Goal: Feedback & Contribution: Contribute content

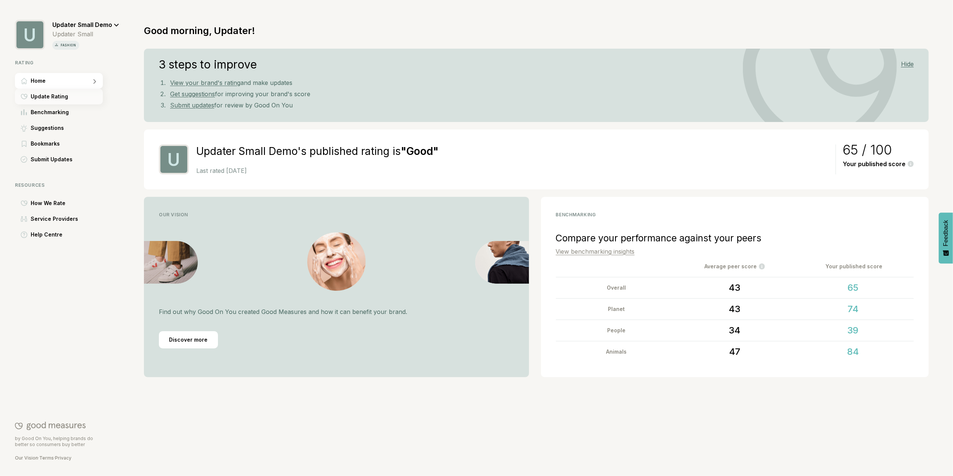
click at [56, 99] on span "Update Rating" at bounding box center [49, 96] width 37 height 9
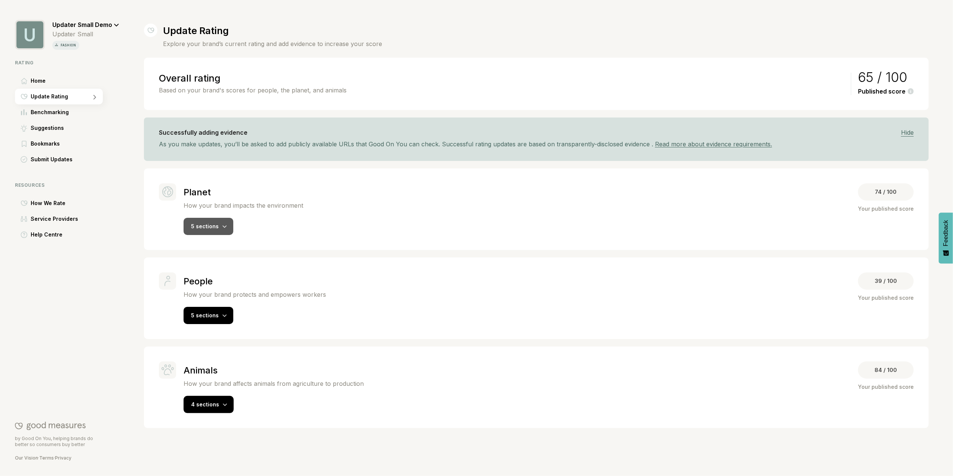
click at [228, 230] on div "5 sections" at bounding box center [209, 226] width 50 height 17
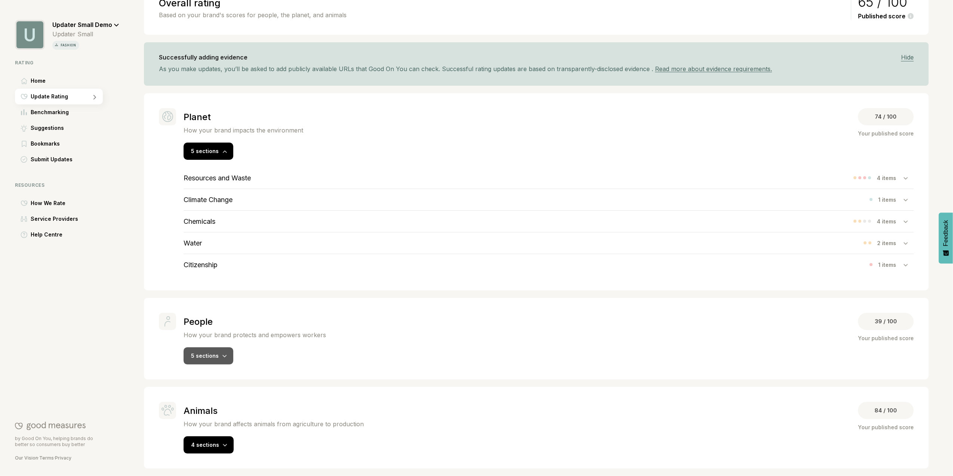
click at [228, 355] on div "5 sections" at bounding box center [209, 355] width 50 height 17
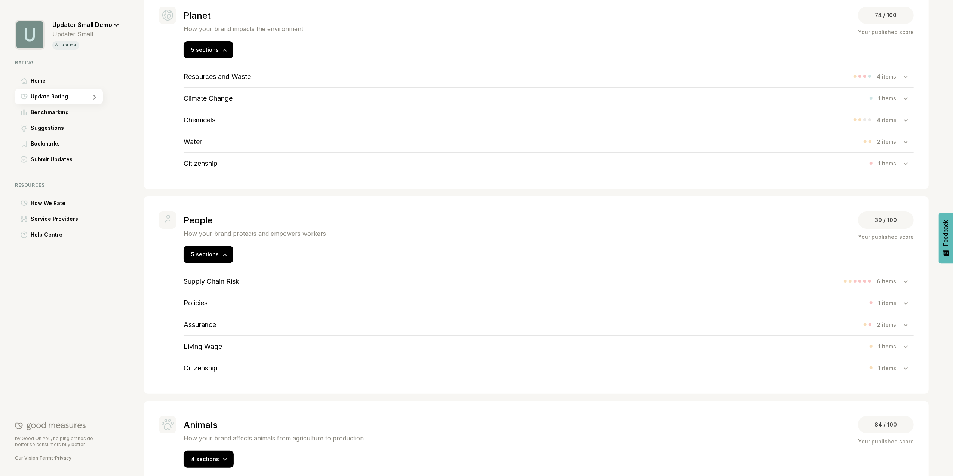
scroll to position [193, 0]
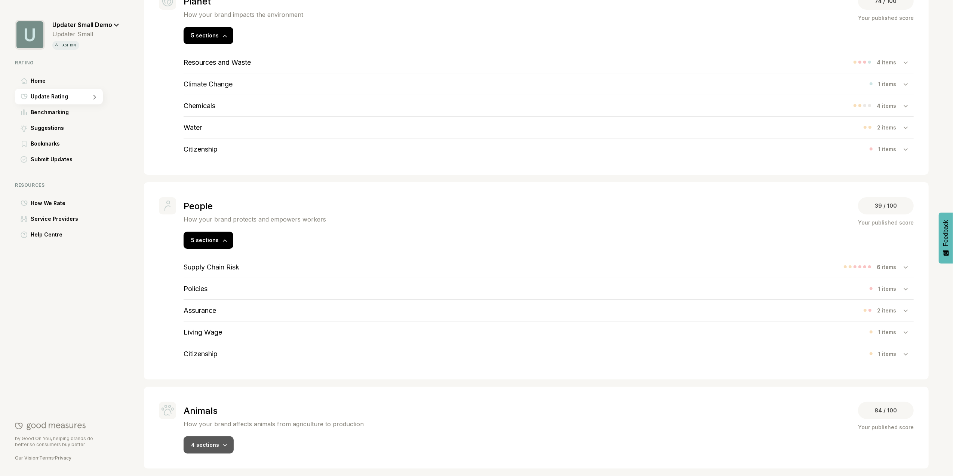
click at [229, 447] on div "4 sections" at bounding box center [209, 444] width 50 height 17
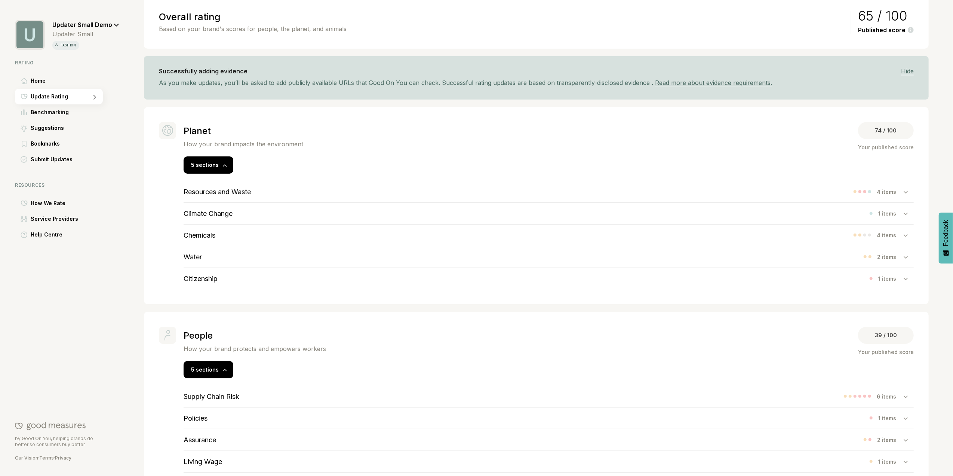
scroll to position [44, 0]
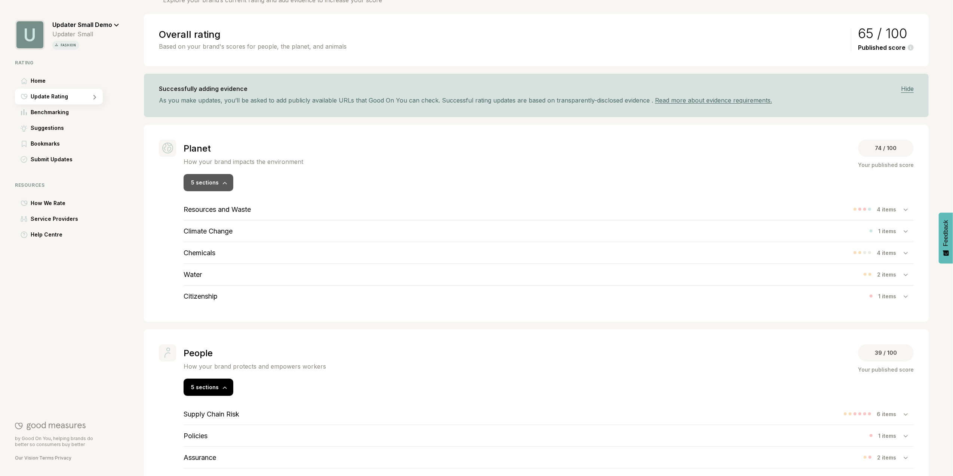
drag, startPoint x: 229, startPoint y: 184, endPoint x: 225, endPoint y: 184, distance: 4.1
click at [227, 182] on div "5 sections" at bounding box center [209, 182] width 50 height 17
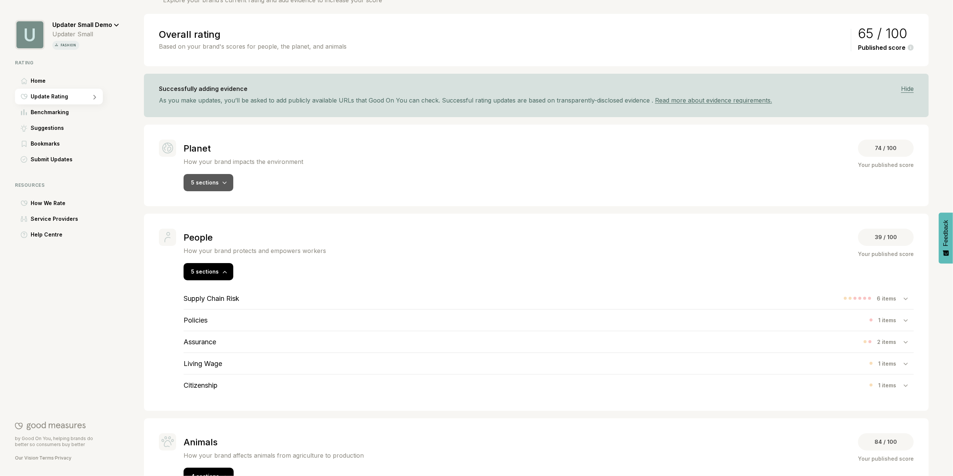
click at [225, 184] on icon at bounding box center [224, 182] width 4 height 3
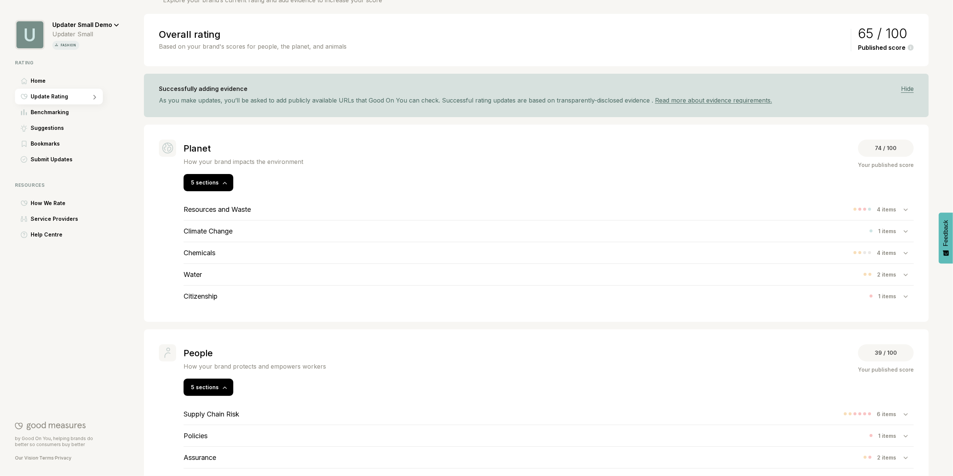
click at [267, 212] on div "Resources and Waste 4 items" at bounding box center [549, 209] width 730 height 21
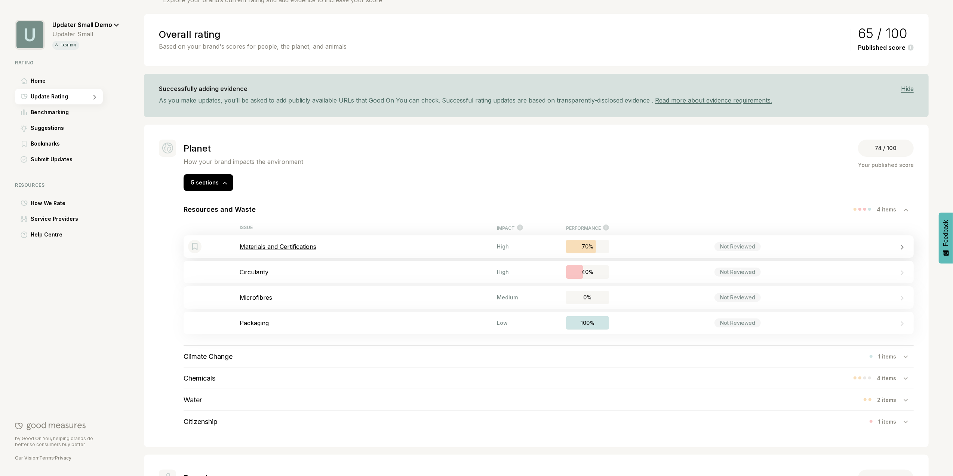
click at [299, 249] on p "Materials and Certifications" at bounding box center [368, 246] width 257 height 7
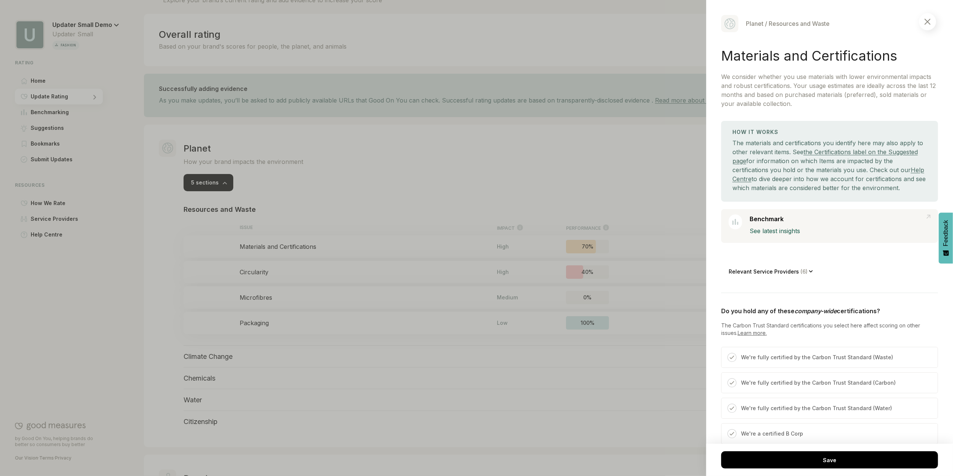
click at [926, 20] on img at bounding box center [928, 22] width 6 height 6
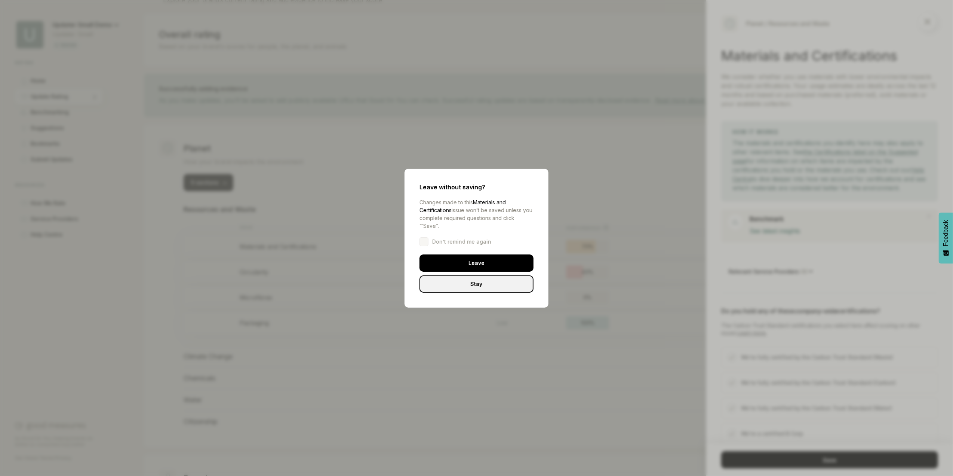
click at [487, 265] on div "Leave" at bounding box center [476, 262] width 114 height 17
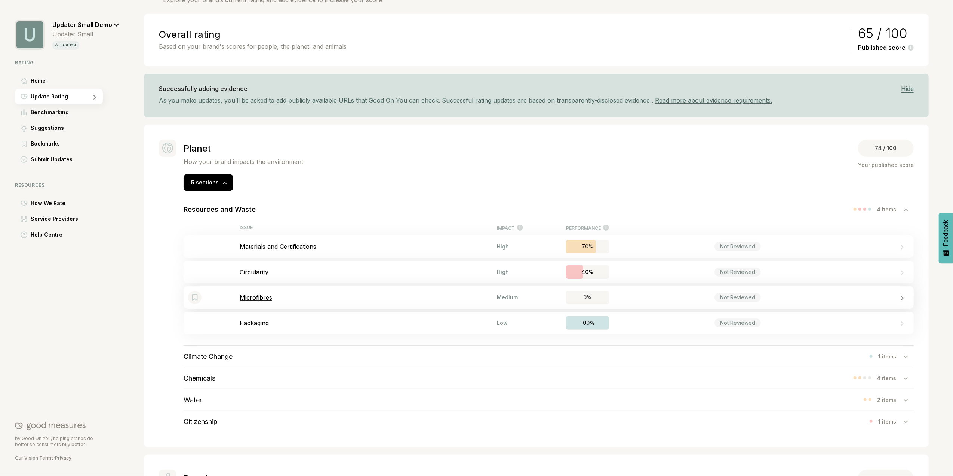
click at [263, 299] on p "Microfibres" at bounding box center [368, 296] width 257 height 7
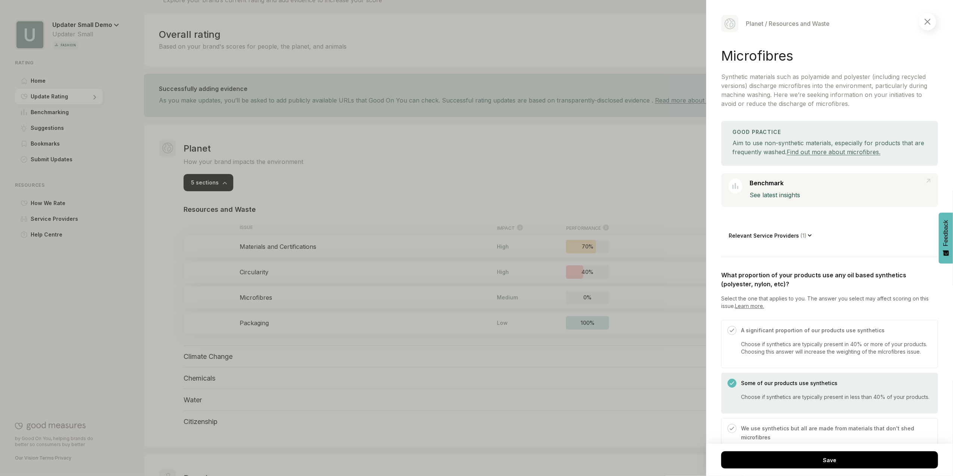
click at [804, 235] on span "( 1 )" at bounding box center [803, 235] width 9 height 6
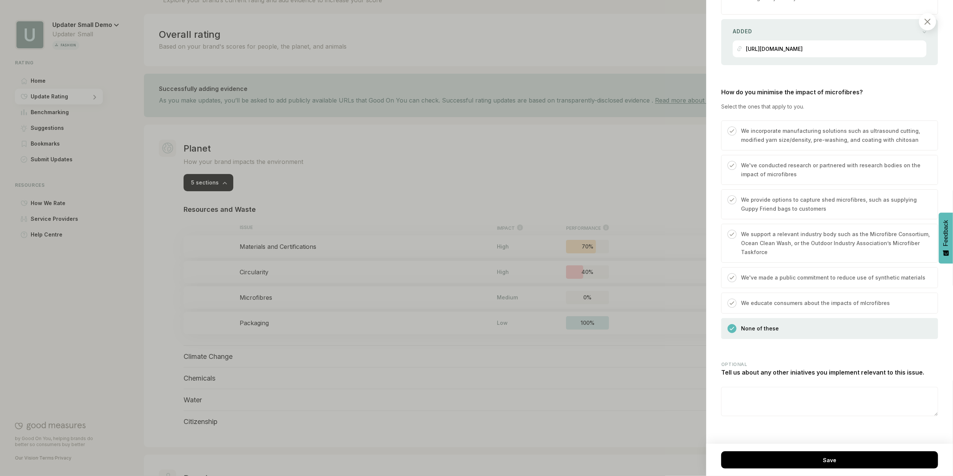
scroll to position [657, 0]
click at [928, 22] on img at bounding box center [928, 22] width 6 height 6
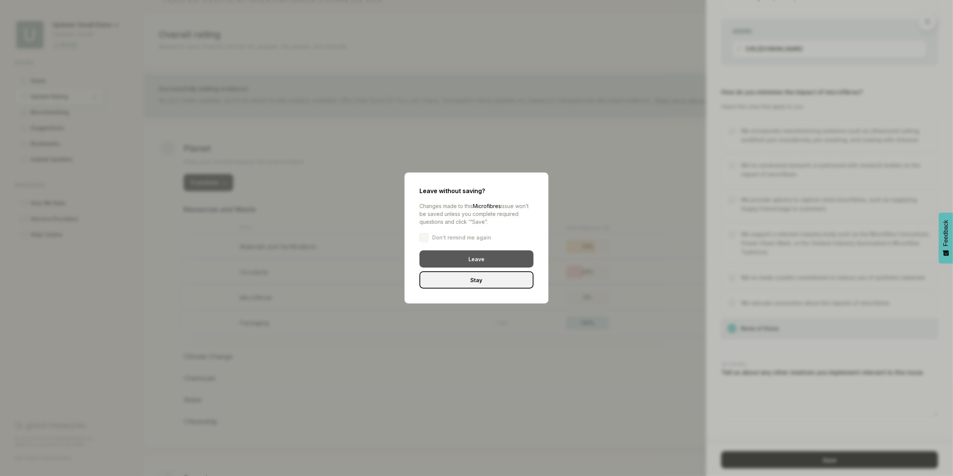
click at [468, 258] on div "Leave" at bounding box center [476, 258] width 114 height 17
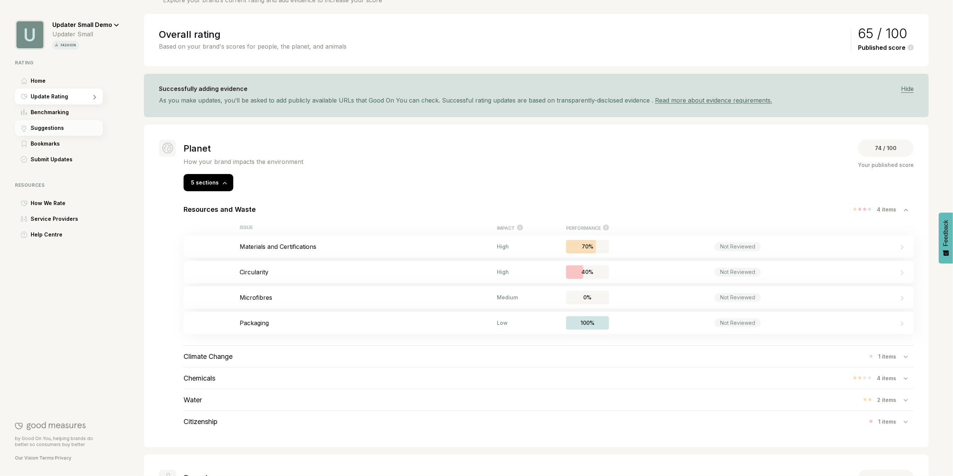
click at [55, 130] on span "Suggestions" at bounding box center [47, 127] width 33 height 9
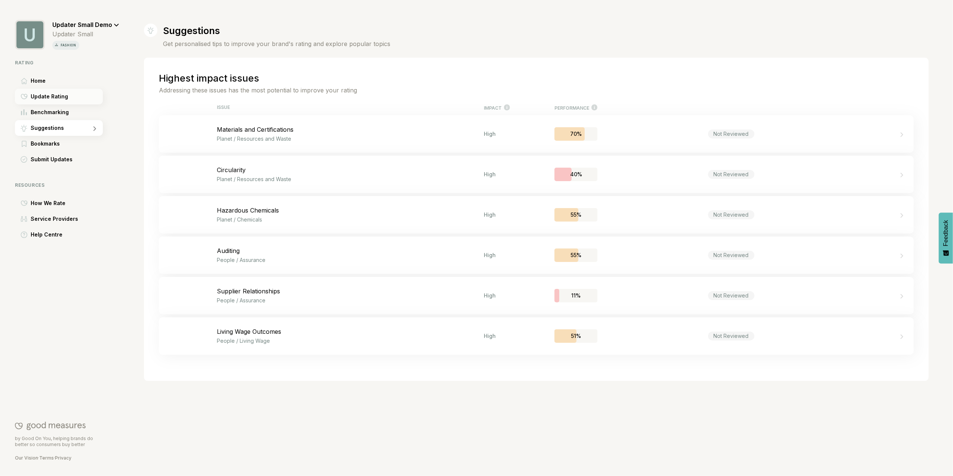
click at [62, 99] on span "Update Rating" at bounding box center [49, 96] width 37 height 9
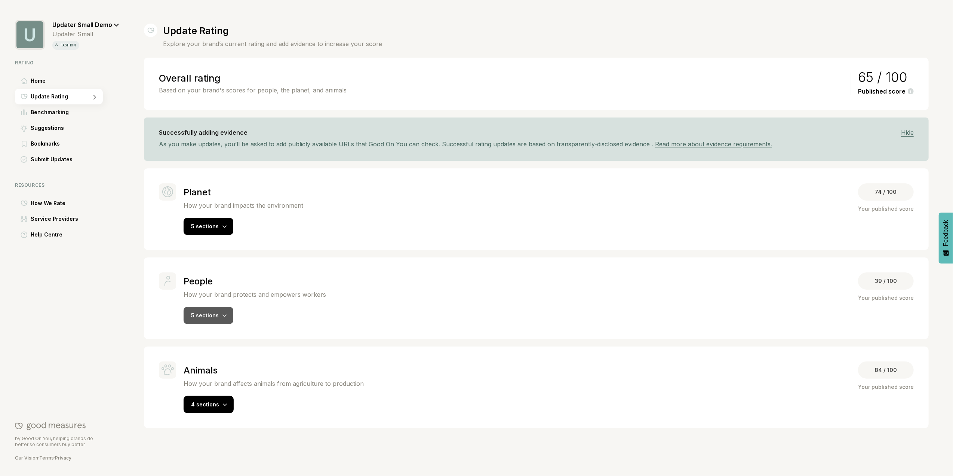
click at [225, 316] on icon at bounding box center [224, 315] width 4 height 3
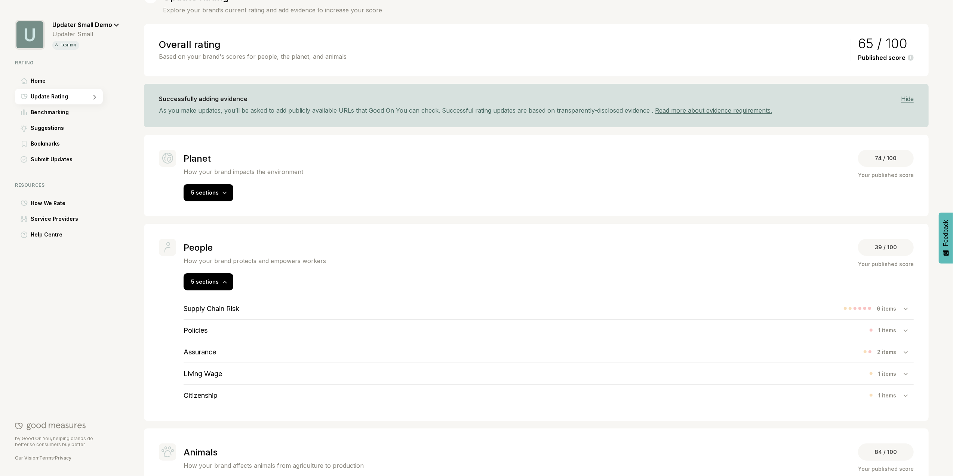
scroll to position [77, 0]
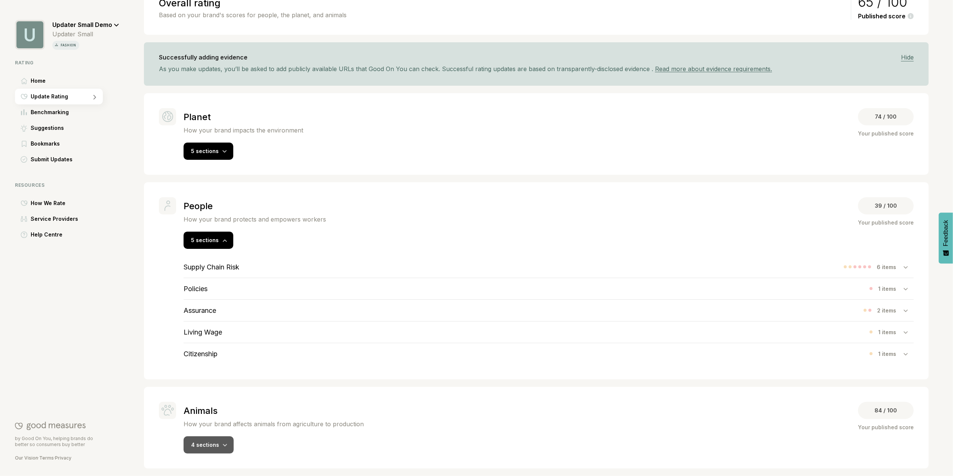
click at [223, 442] on div at bounding box center [225, 443] width 4 height 7
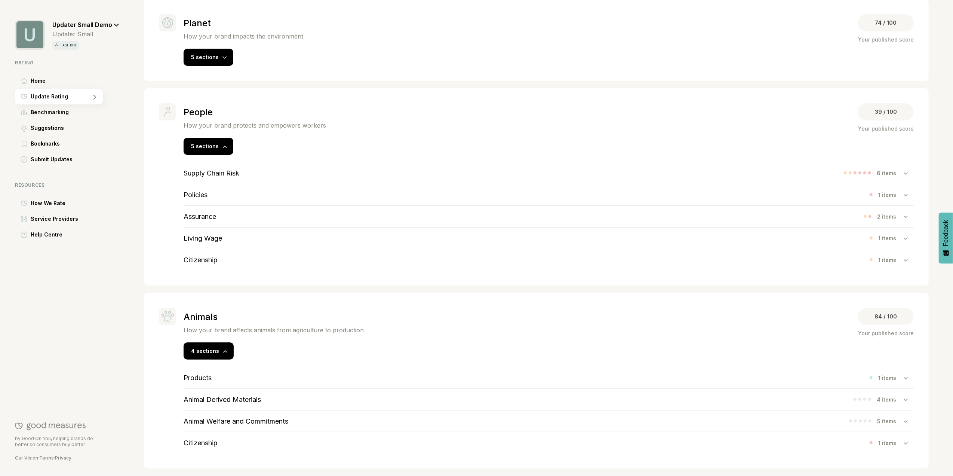
scroll to position [171, 0]
click at [81, 156] on div "Submit Updates" at bounding box center [59, 159] width 88 height 16
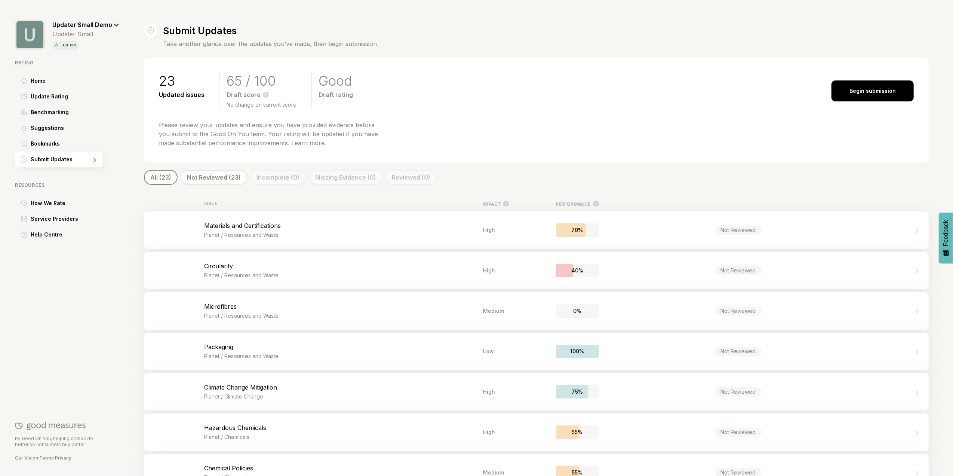
click at [68, 99] on div "Update Rating" at bounding box center [59, 97] width 88 height 16
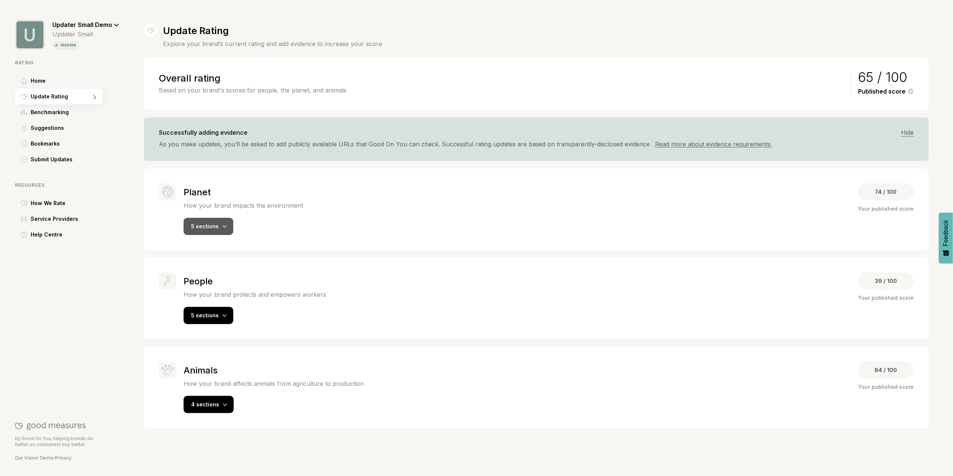
click at [225, 230] on div "5 sections" at bounding box center [209, 226] width 50 height 17
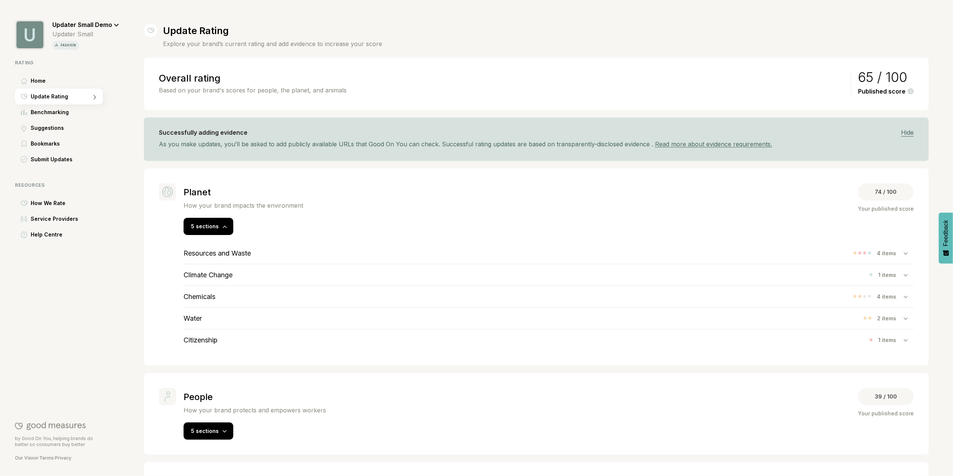
click at [253, 252] on div "Resources and Waste 4 items" at bounding box center [549, 252] width 730 height 21
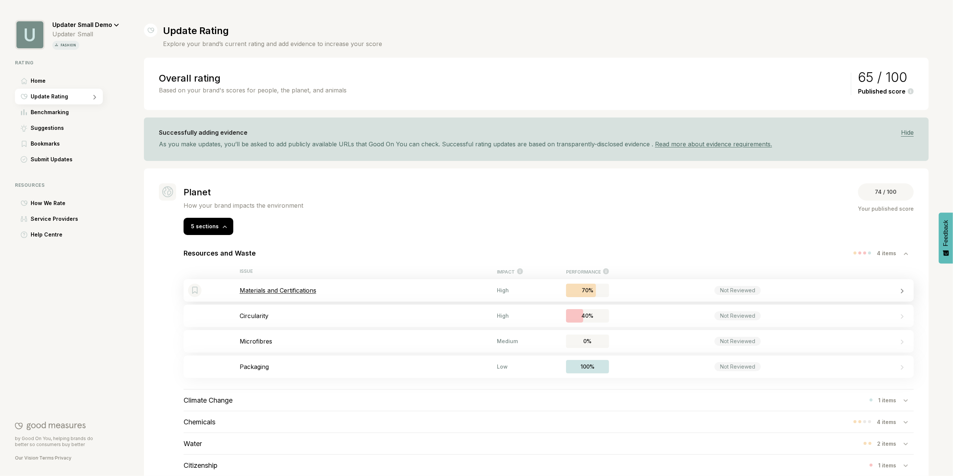
click at [286, 292] on p "Materials and Certifications" at bounding box center [368, 289] width 257 height 7
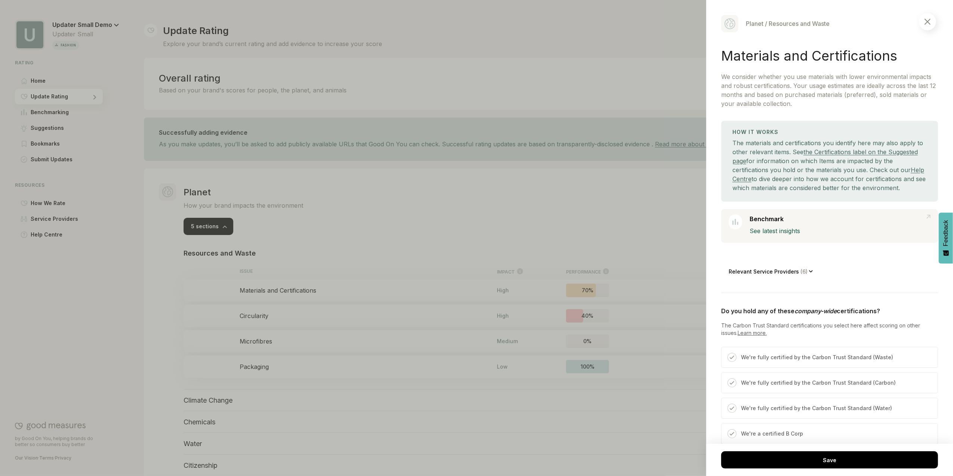
click at [805, 274] on span "( 6 )" at bounding box center [804, 271] width 10 height 6
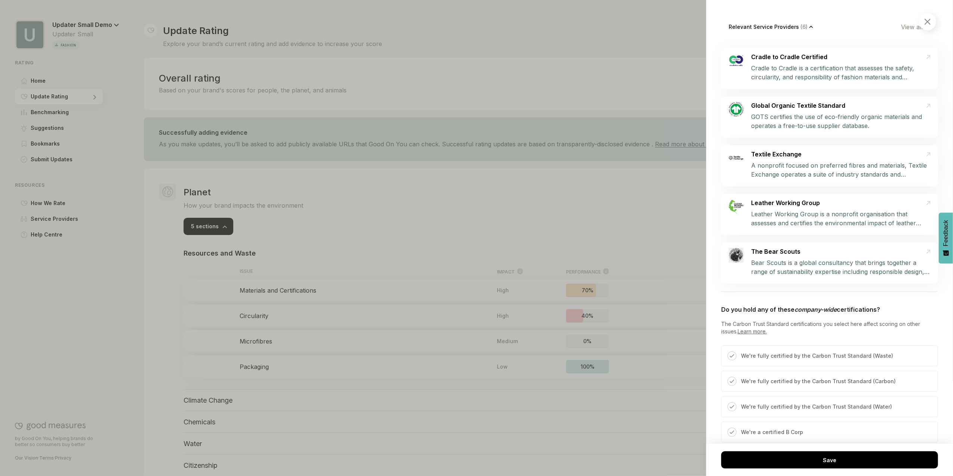
scroll to position [299, 0]
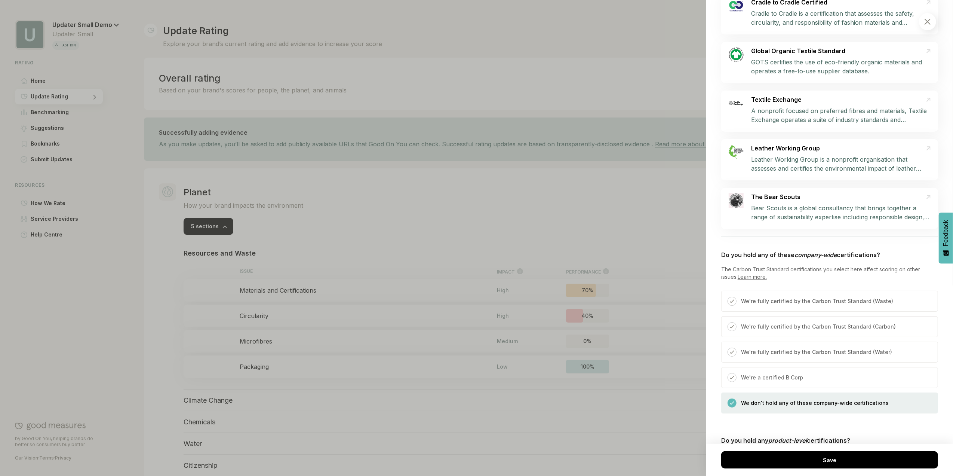
click at [930, 25] on div at bounding box center [927, 21] width 17 height 17
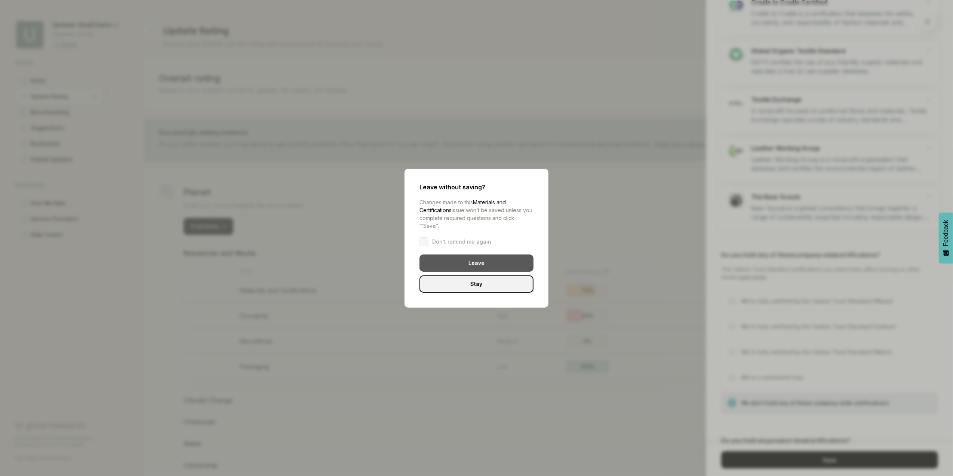
click at [520, 265] on div "Leave" at bounding box center [476, 262] width 114 height 17
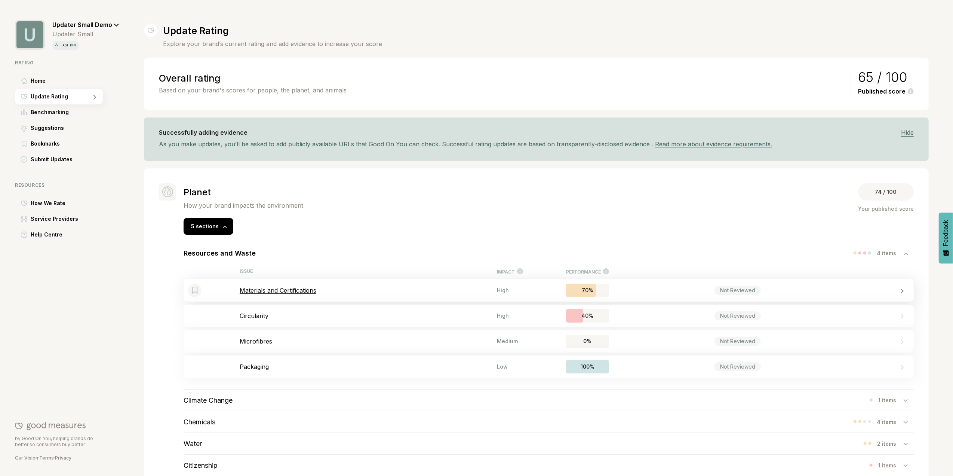
click at [286, 297] on div "Bookmark this item Materials and Certifications High 70% Not Reviewed" at bounding box center [549, 290] width 730 height 22
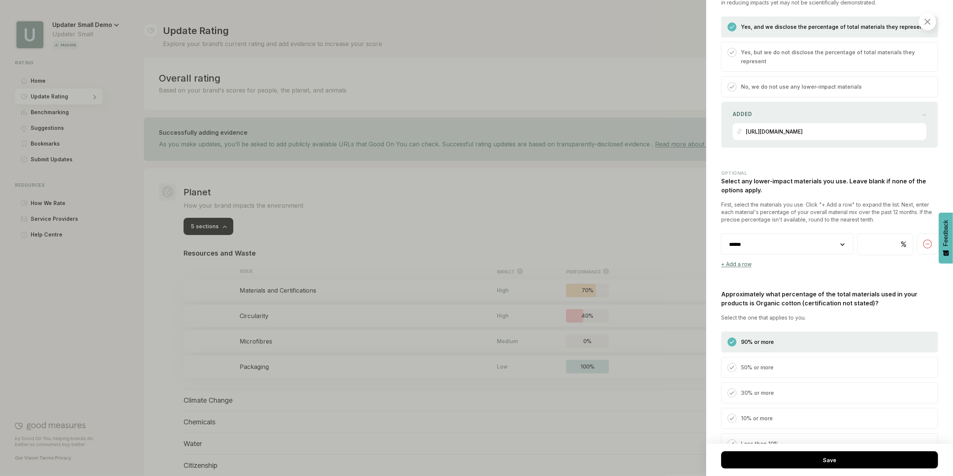
scroll to position [698, 0]
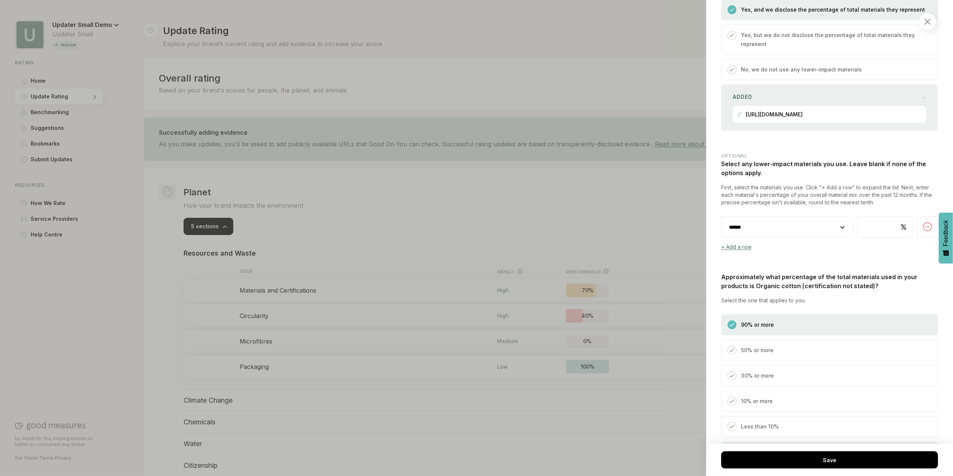
click at [839, 237] on select "**********" at bounding box center [788, 226] width 132 height 21
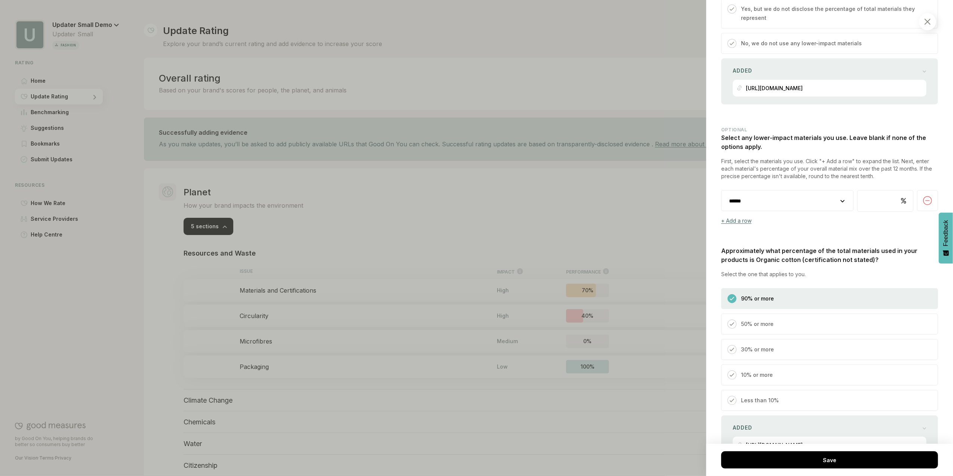
scroll to position [748, 0]
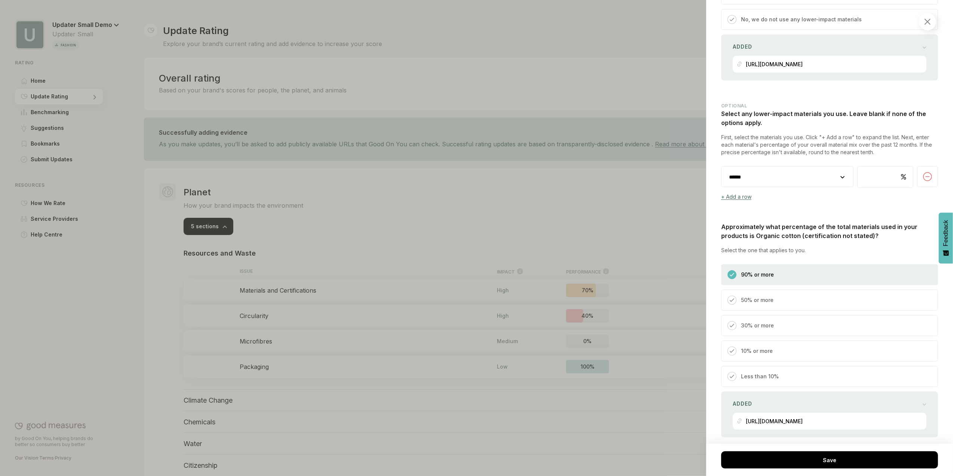
click at [833, 187] on select "**********" at bounding box center [788, 176] width 132 height 21
click at [837, 187] on select "**********" at bounding box center [788, 176] width 132 height 21
click at [869, 219] on div "Do you hold any of these company-wide certifications? The Carbon Trust Standard…" at bounding box center [829, 95] width 217 height 1075
click at [932, 22] on div at bounding box center [927, 21] width 17 height 17
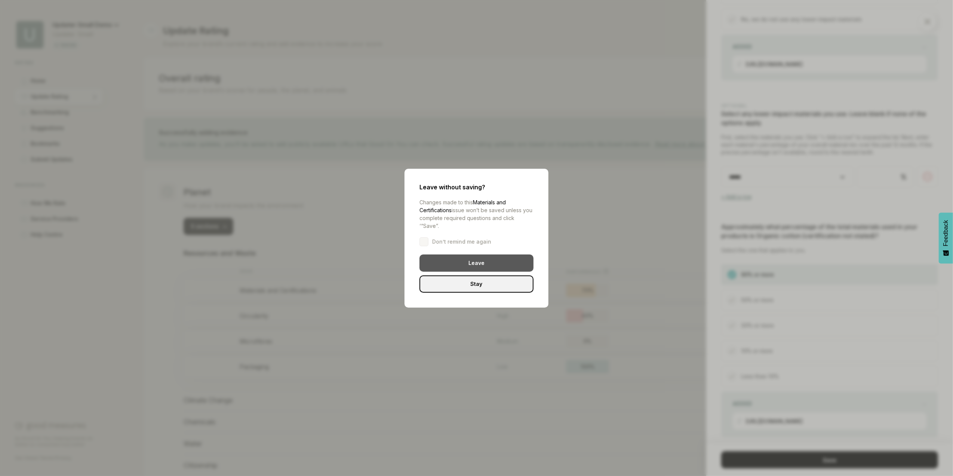
click at [517, 262] on div "Leave" at bounding box center [476, 262] width 114 height 17
